Goal: Transaction & Acquisition: Purchase product/service

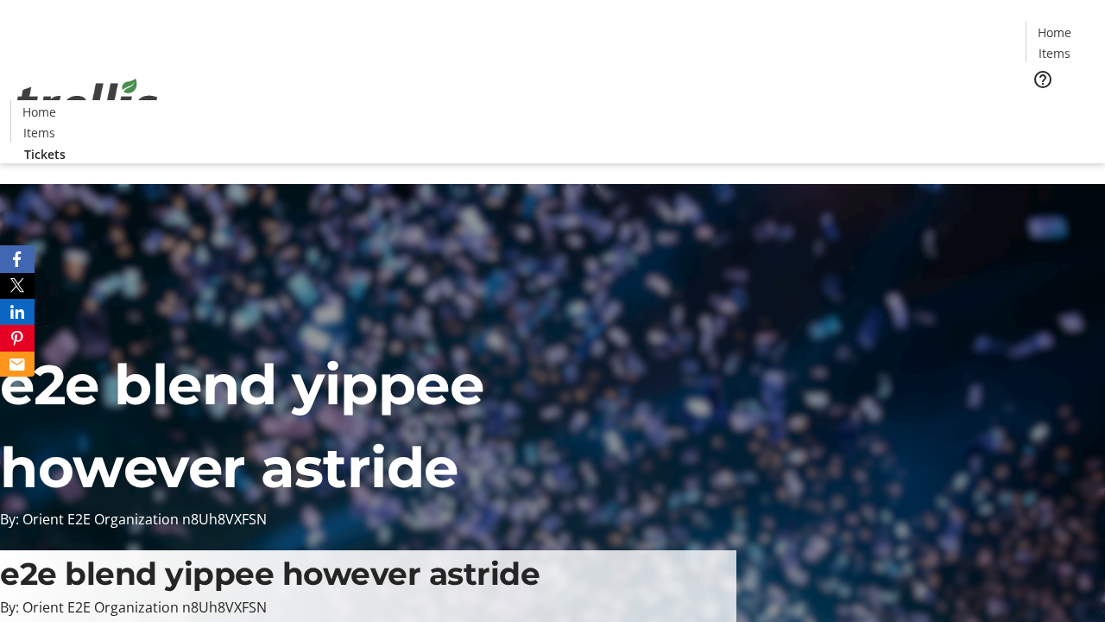
click at [1040, 100] on span "Tickets" at bounding box center [1060, 109] width 41 height 18
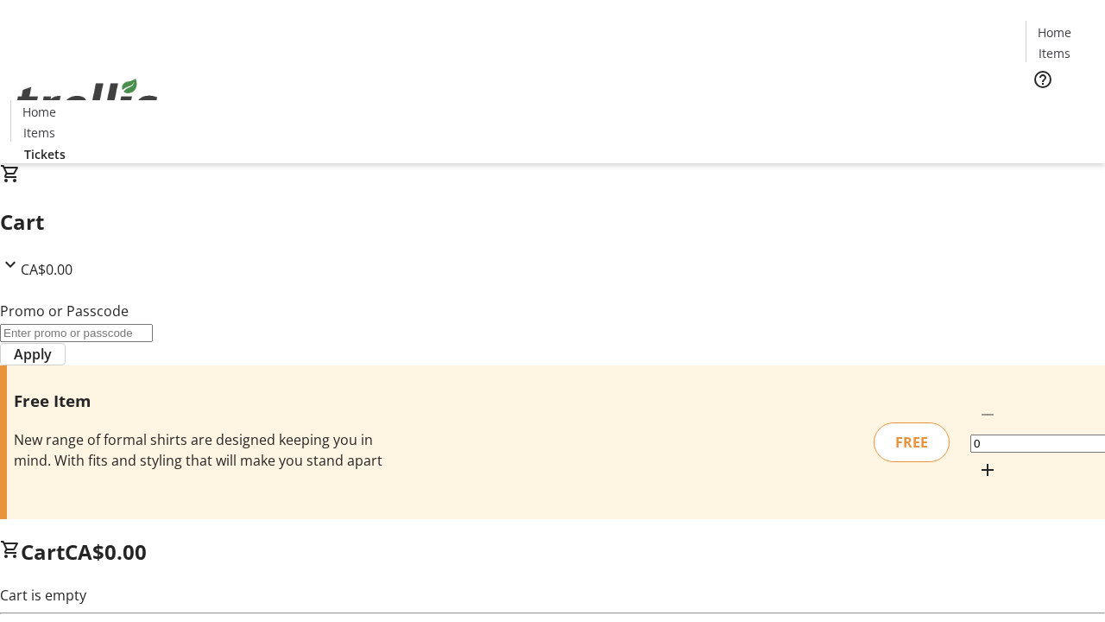
click at [977, 459] on mat-icon "Increment by one" at bounding box center [987, 469] width 21 height 21
type input "1"
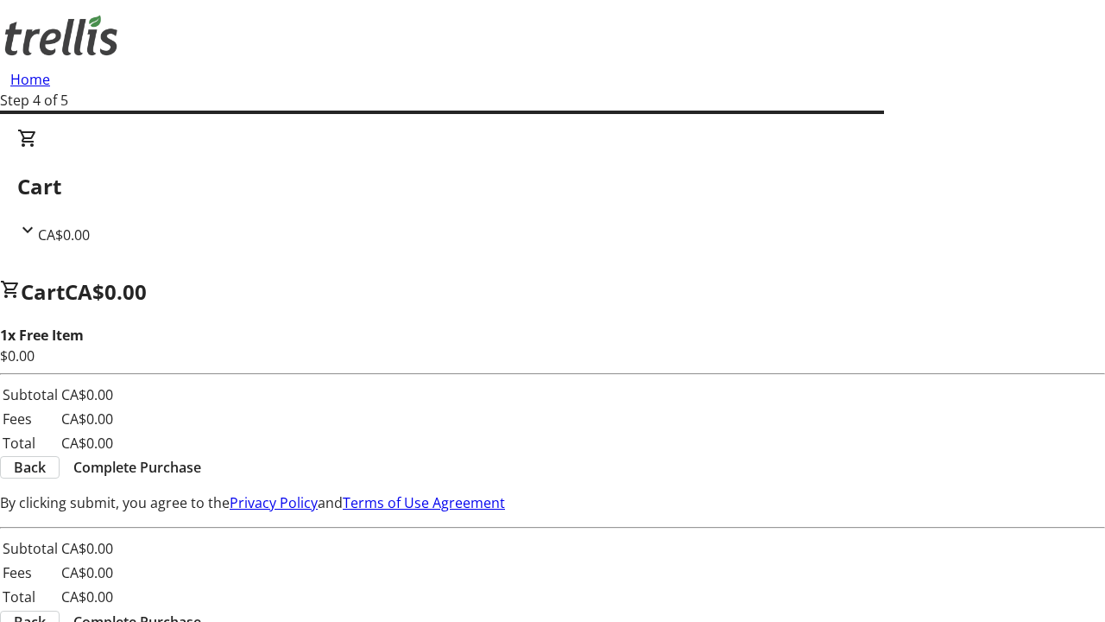
click at [201, 457] on span "Complete Purchase" at bounding box center [137, 467] width 128 height 21
